Goal: Transaction & Acquisition: Purchase product/service

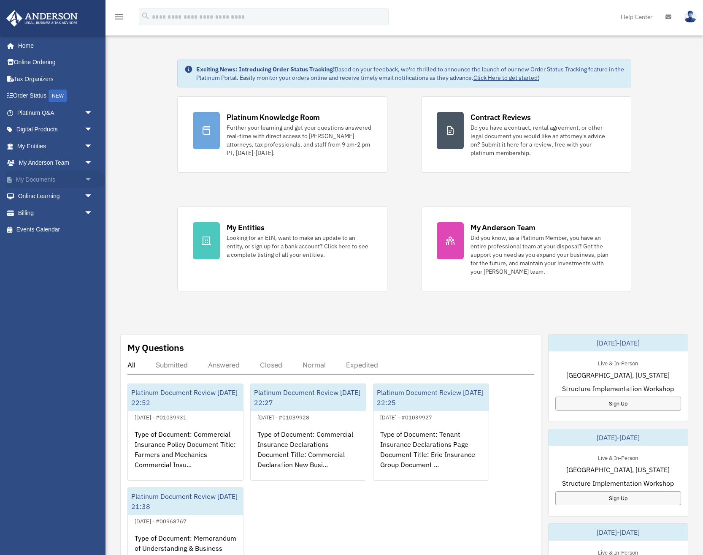
click at [70, 179] on link "My Documents arrow_drop_down" at bounding box center [56, 179] width 100 height 17
click at [90, 179] on span "arrow_drop_down" at bounding box center [92, 179] width 17 height 17
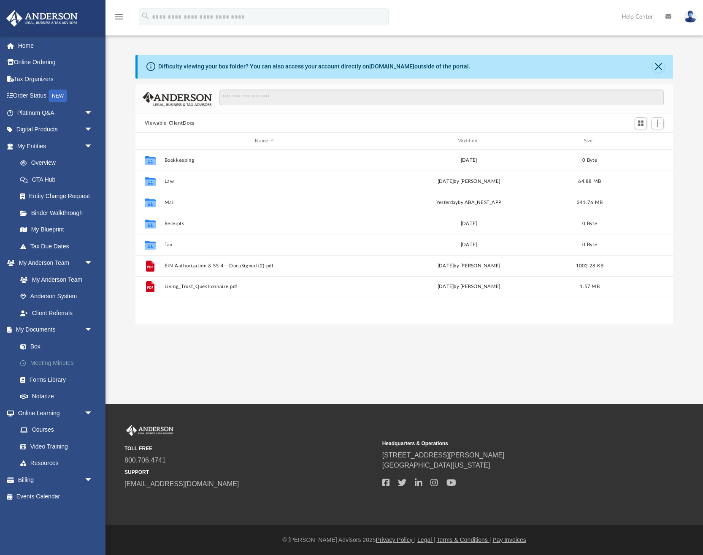
scroll to position [192, 538]
click at [87, 478] on span "arrow_drop_down" at bounding box center [92, 479] width 17 height 17
click at [57, 499] on link "$ Open Invoices" at bounding box center [59, 496] width 94 height 17
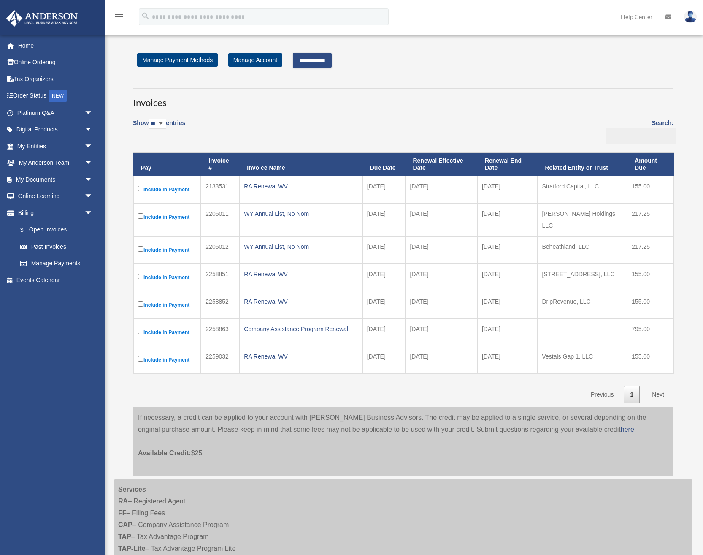
click at [310, 63] on input "**********" at bounding box center [312, 60] width 39 height 15
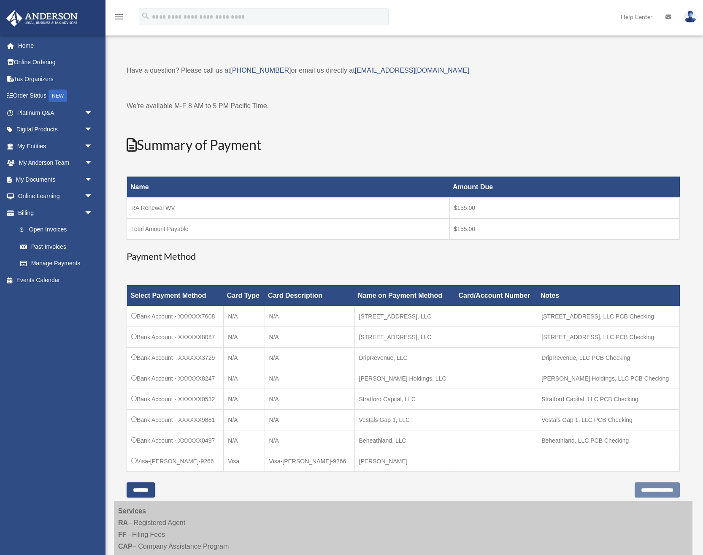
click at [160, 399] on td "Bank Account - XXXXXX0532" at bounding box center [175, 398] width 97 height 21
click at [647, 488] on input "**********" at bounding box center [657, 489] width 45 height 15
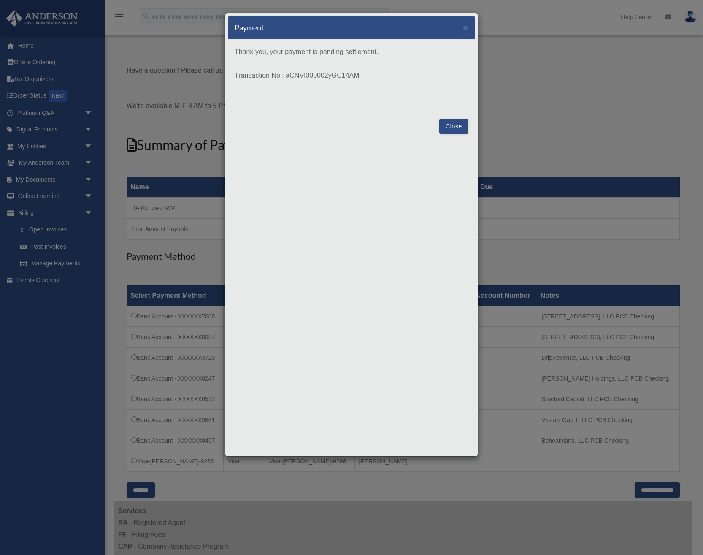
click at [454, 127] on button "Close" at bounding box center [453, 126] width 29 height 15
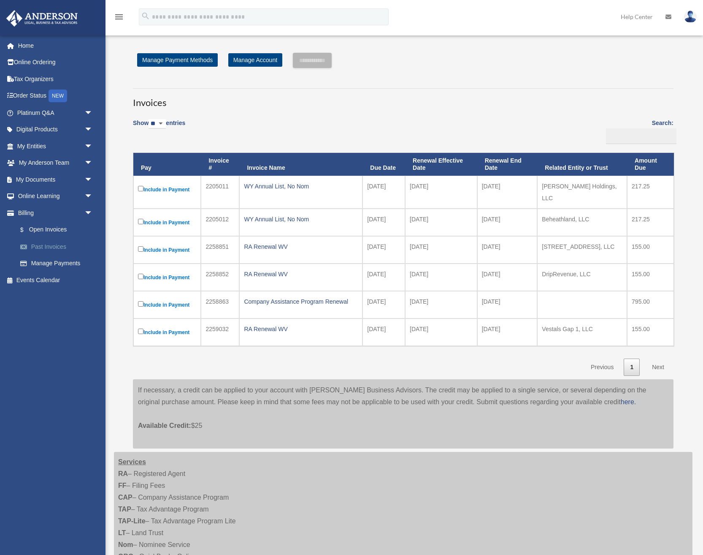
click at [44, 249] on link "Past Invoices" at bounding box center [59, 246] width 94 height 17
click at [53, 248] on link "Past Invoices" at bounding box center [59, 246] width 94 height 17
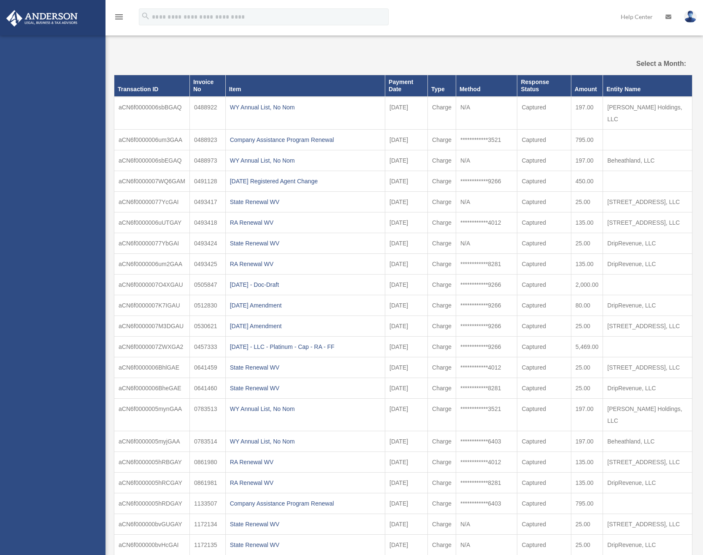
select select
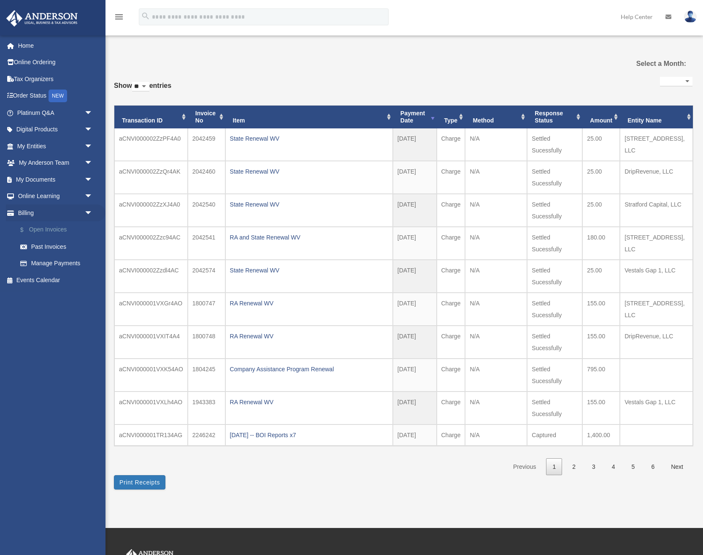
click at [45, 229] on link "$ Open Invoices" at bounding box center [59, 229] width 94 height 17
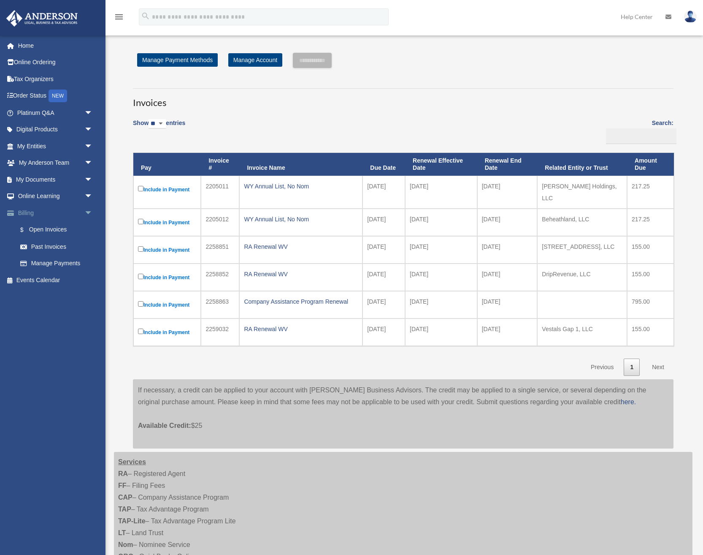
click at [46, 211] on link "Billing arrow_drop_down" at bounding box center [56, 212] width 100 height 17
